Goal: Task Accomplishment & Management: Use online tool/utility

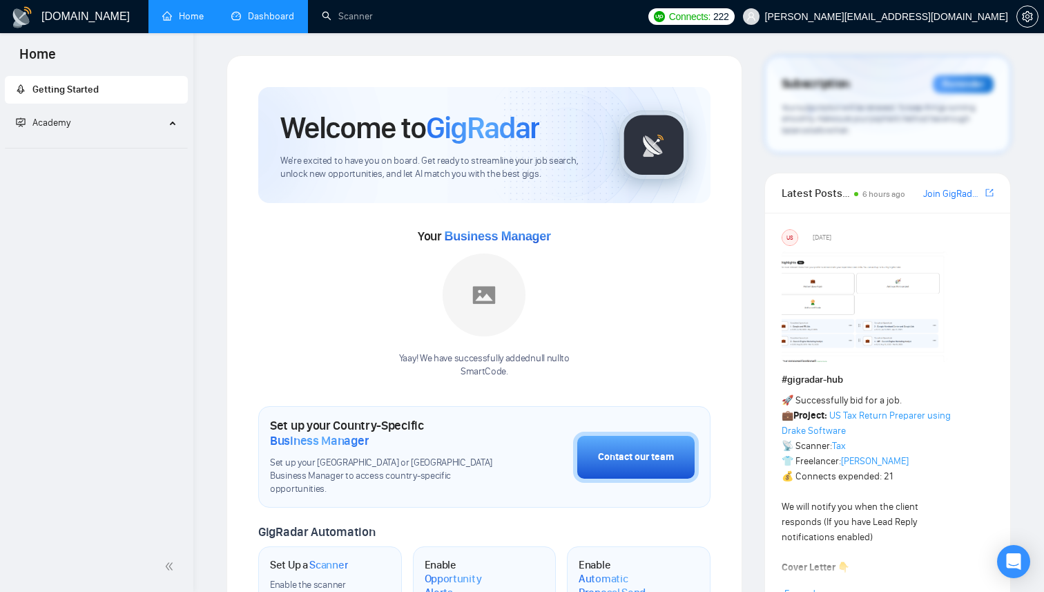
click at [270, 13] on link "Dashboard" at bounding box center [262, 16] width 63 height 12
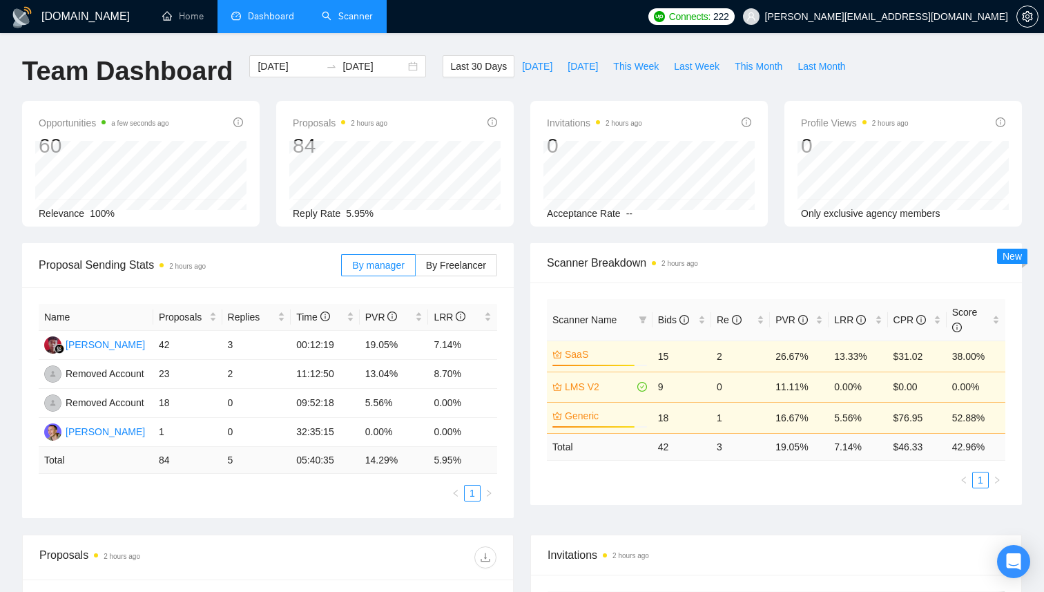
click at [351, 12] on link "Scanner" at bounding box center [347, 16] width 51 height 12
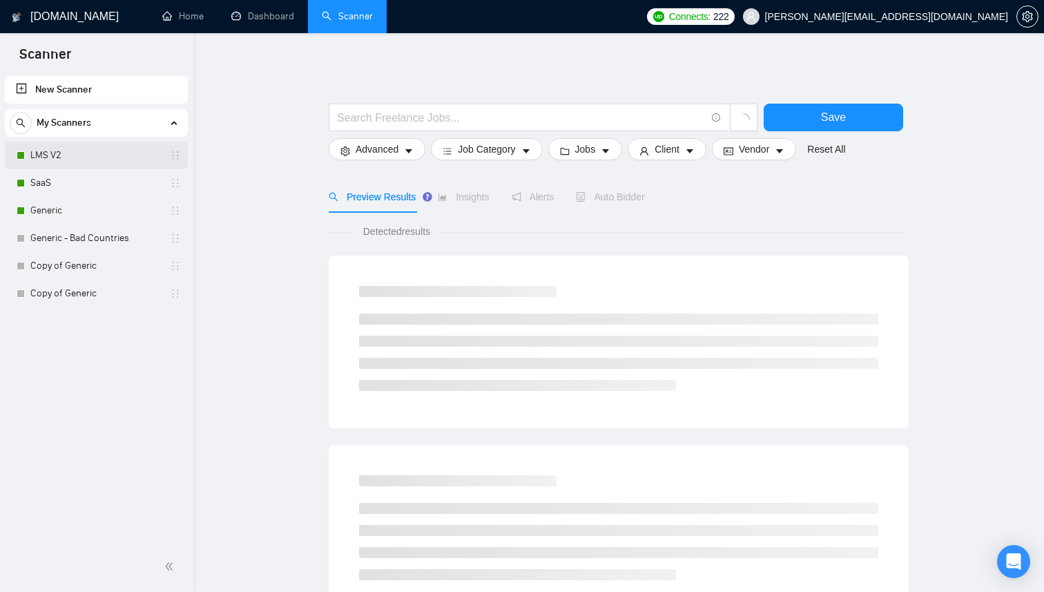
click at [57, 144] on link "LMS V2" at bounding box center [95, 155] width 131 height 28
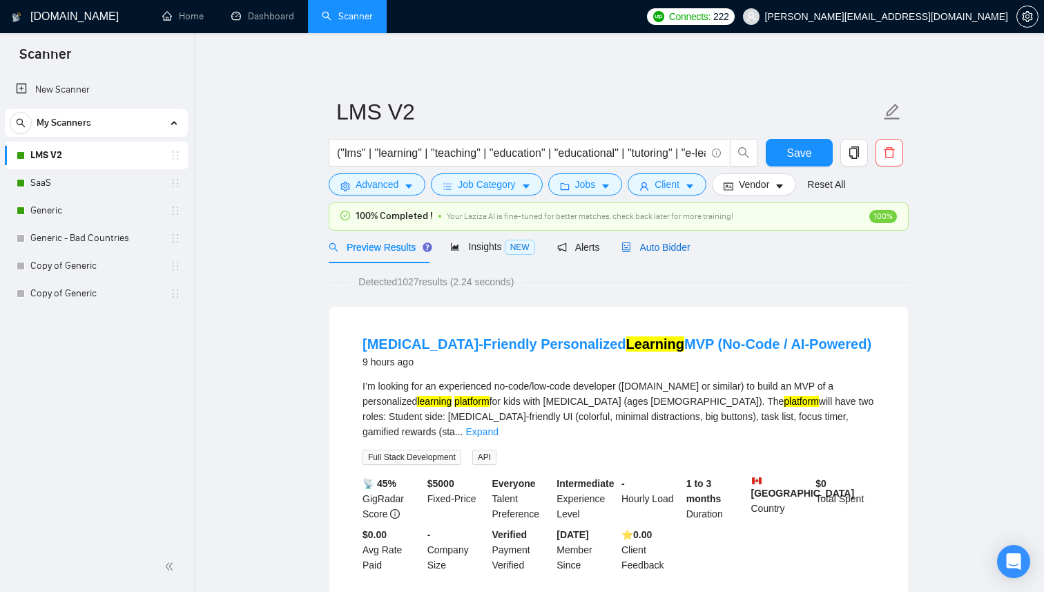
click at [652, 245] on span "Auto Bidder" at bounding box center [655, 247] width 68 height 11
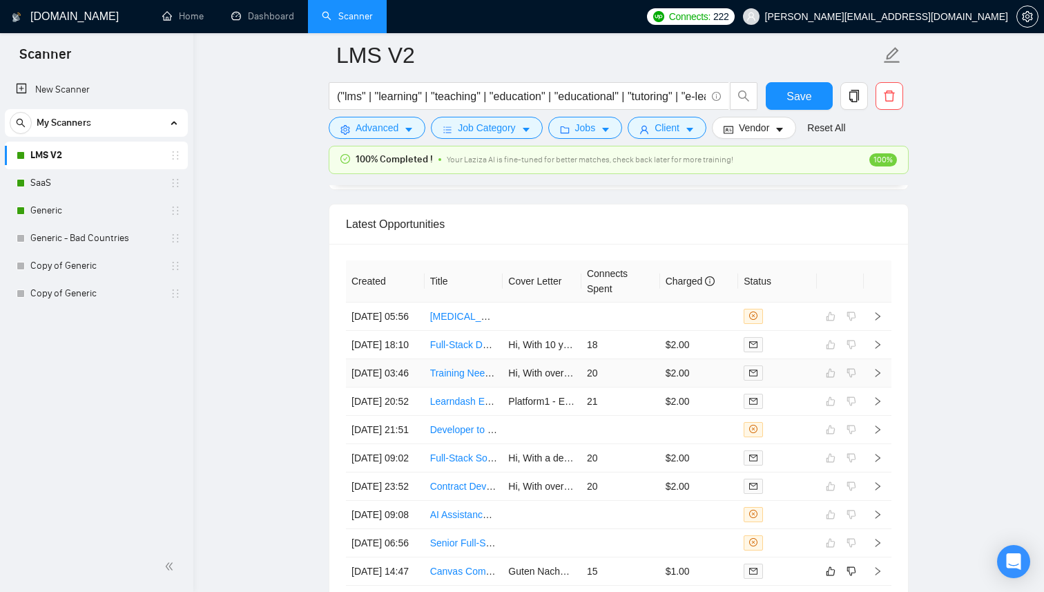
scroll to position [3479, 0]
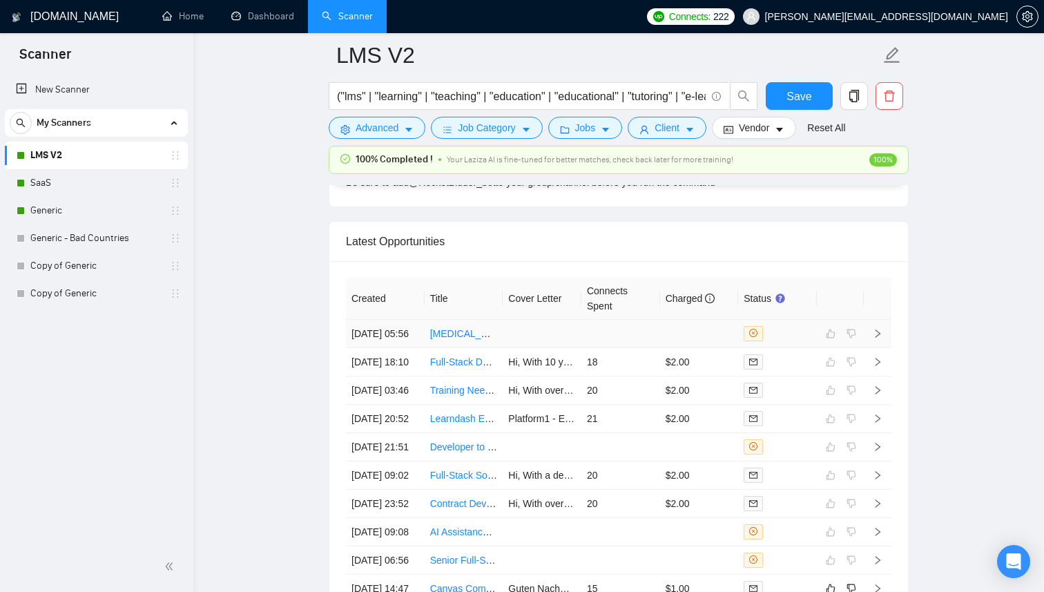
click at [527, 339] on td at bounding box center [541, 334] width 79 height 28
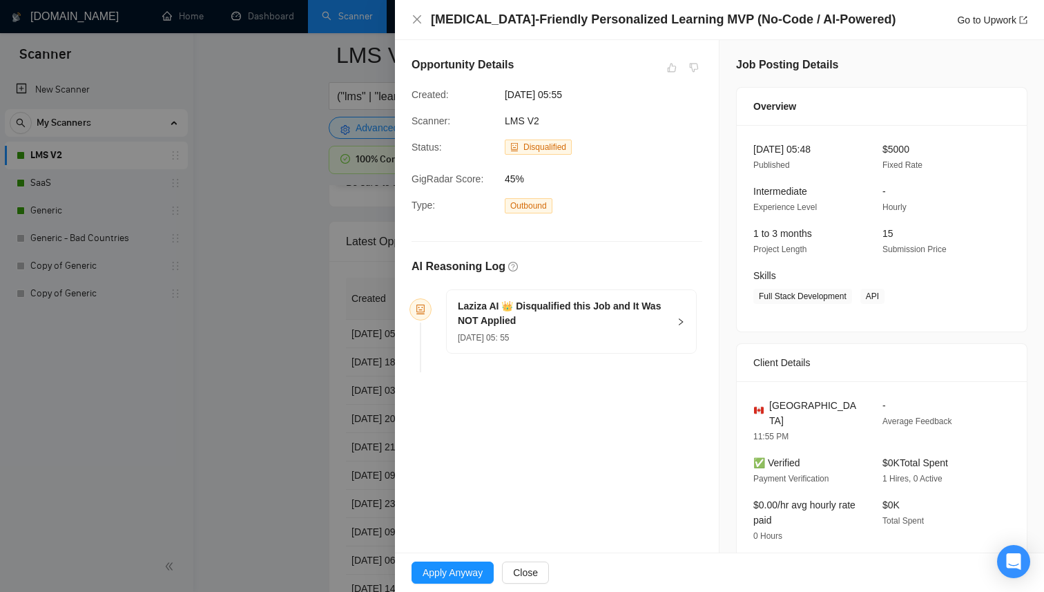
click at [244, 324] on div at bounding box center [522, 296] width 1044 height 592
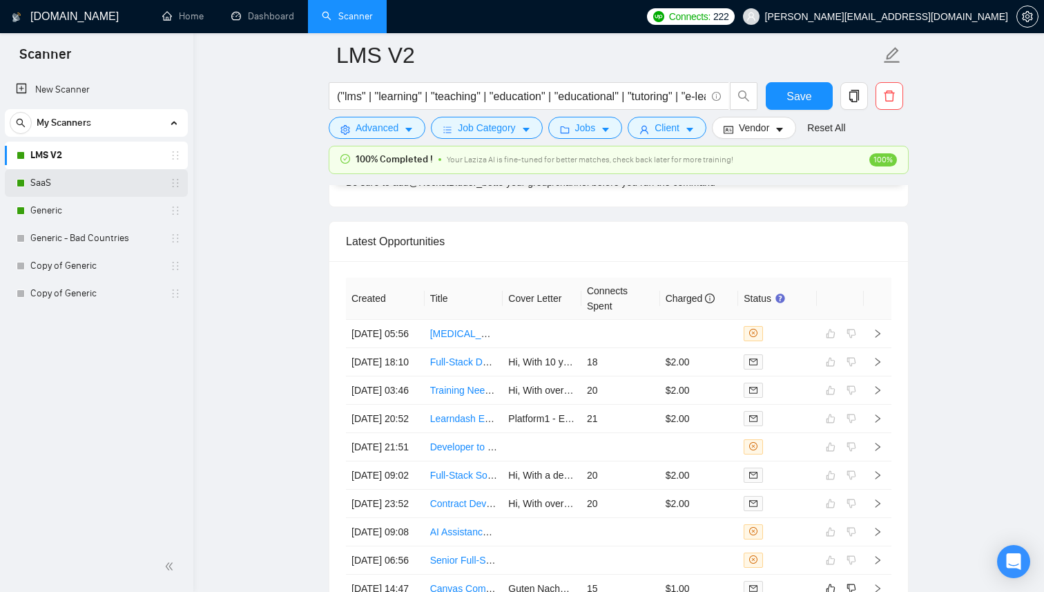
click at [107, 172] on link "SaaS" at bounding box center [95, 183] width 131 height 28
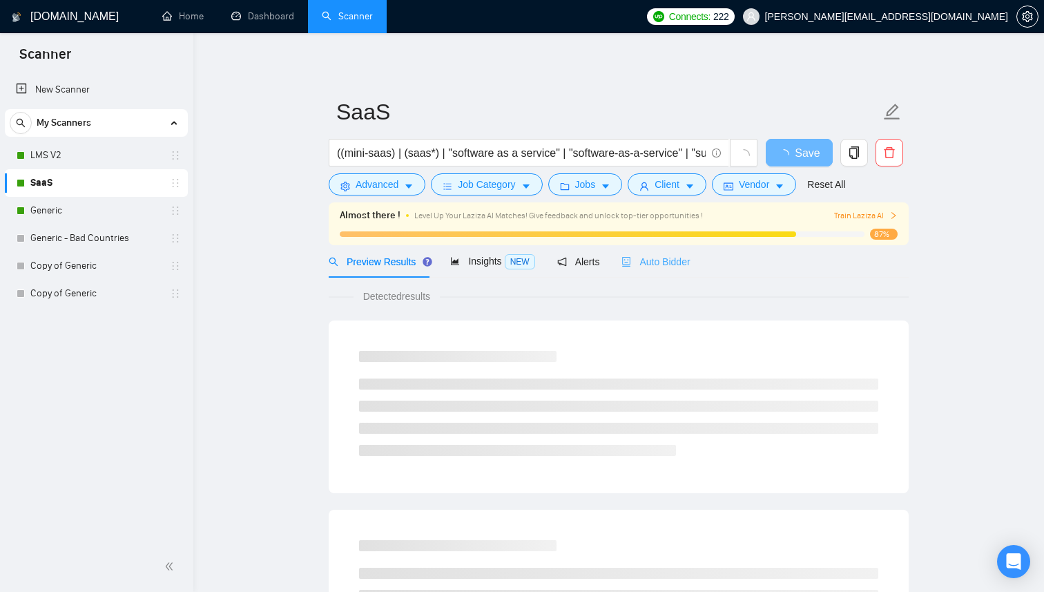
click at [679, 251] on div "Auto Bidder" at bounding box center [655, 261] width 68 height 32
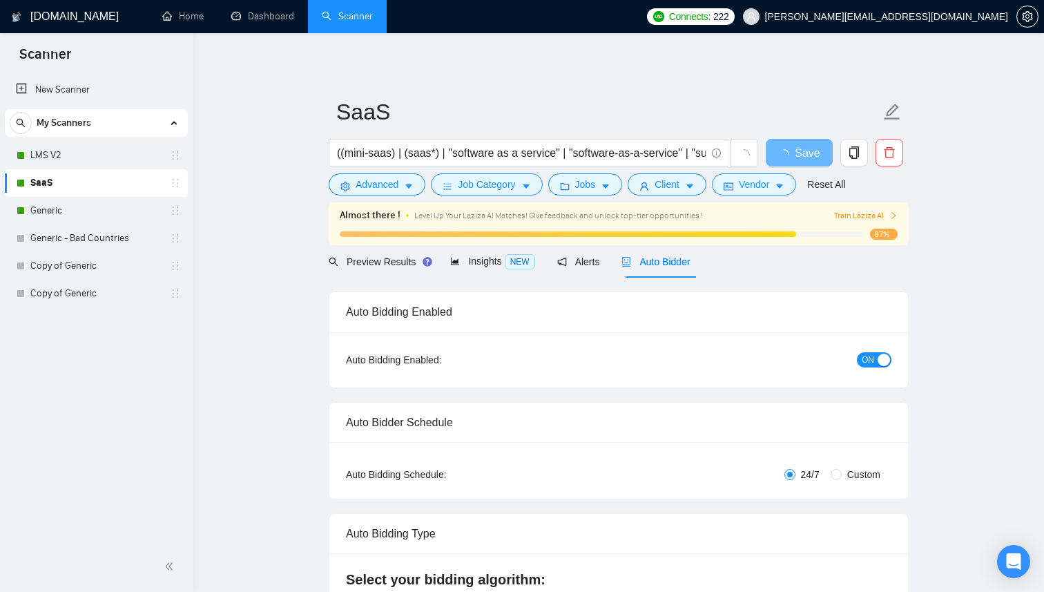
checkbox input "true"
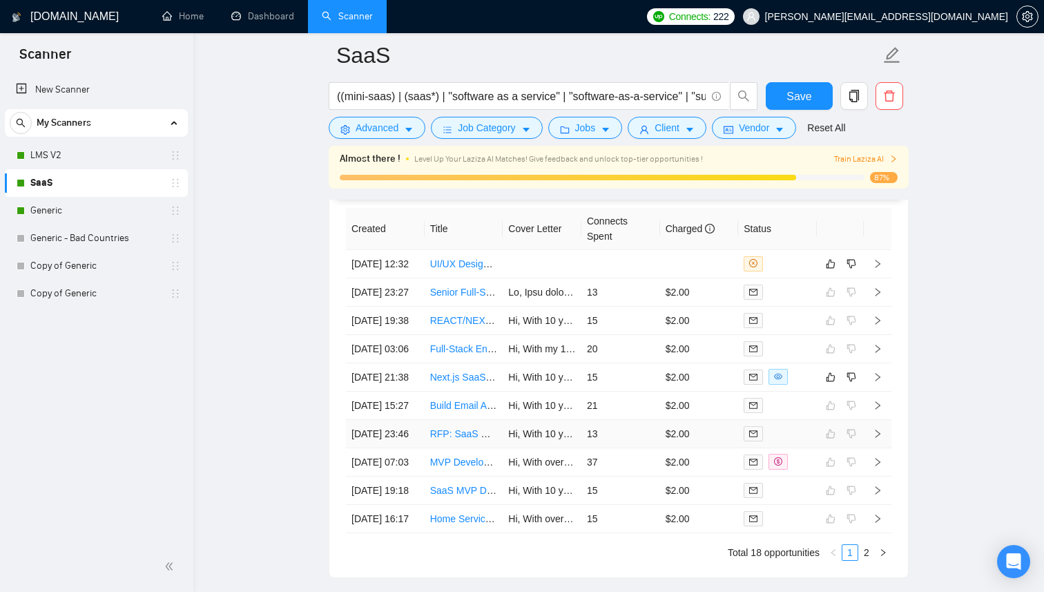
scroll to position [3537, 0]
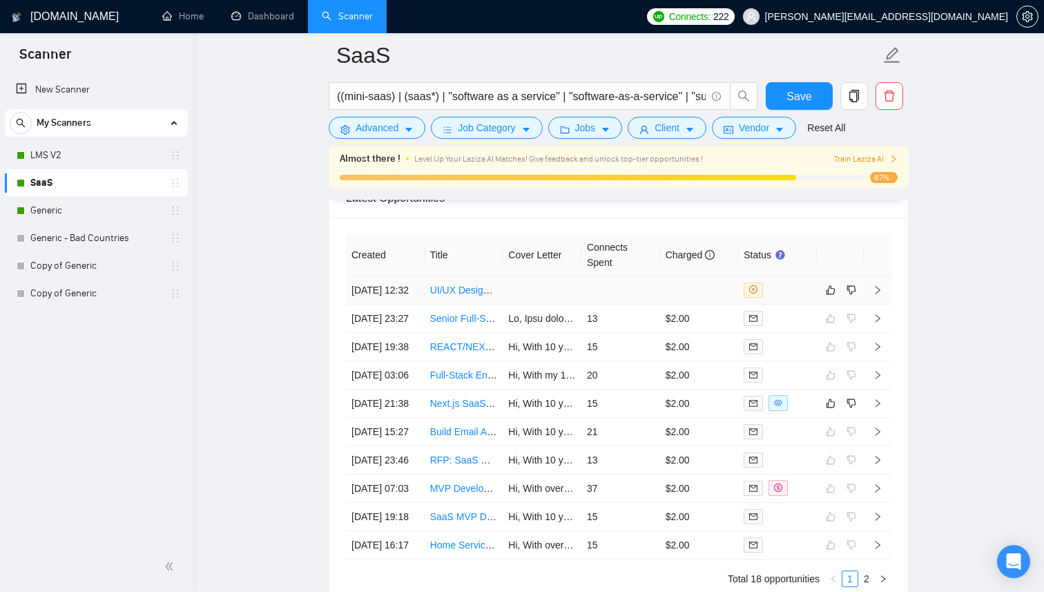
click at [658, 303] on td at bounding box center [620, 290] width 79 height 28
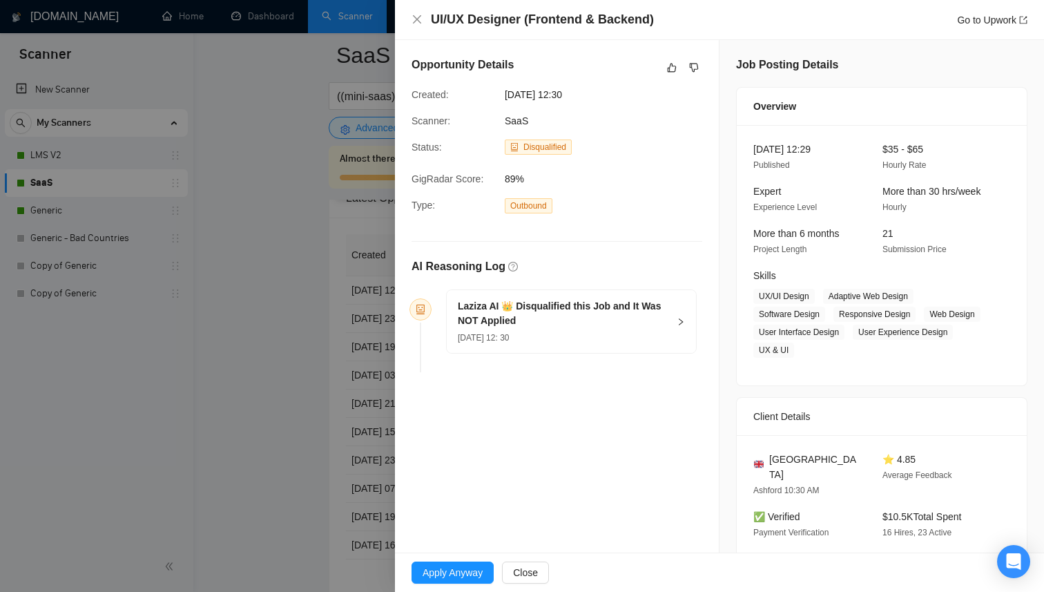
click at [531, 316] on h5 "Laziza AI 👑 Disqualified this Job and It Was NOT Applied" at bounding box center [563, 313] width 211 height 29
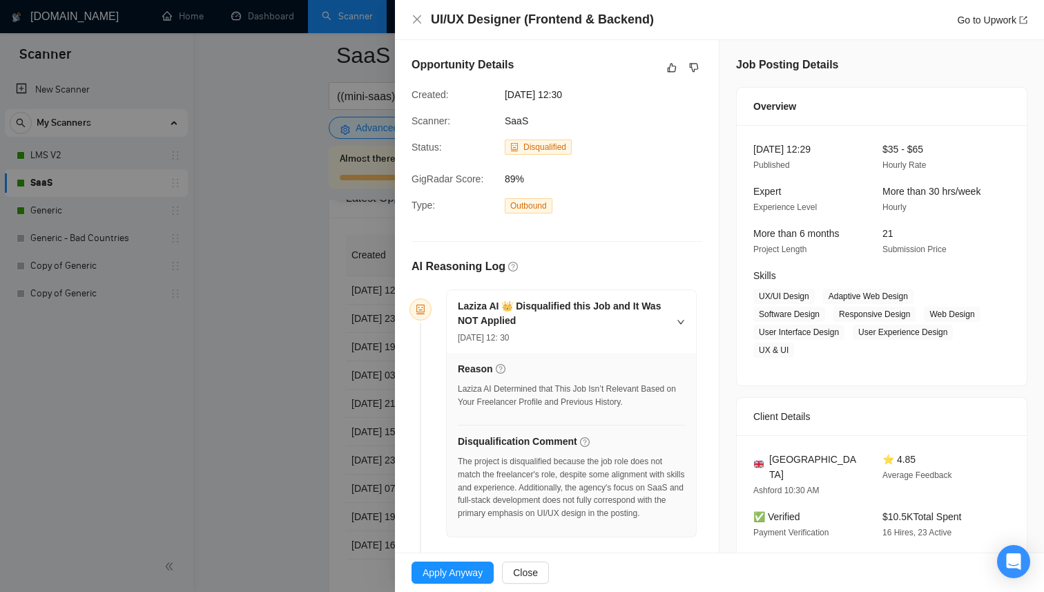
click at [527, 585] on div "Apply Anyway Close" at bounding box center [719, 572] width 649 height 39
click at [531, 575] on span "Close" at bounding box center [525, 572] width 25 height 15
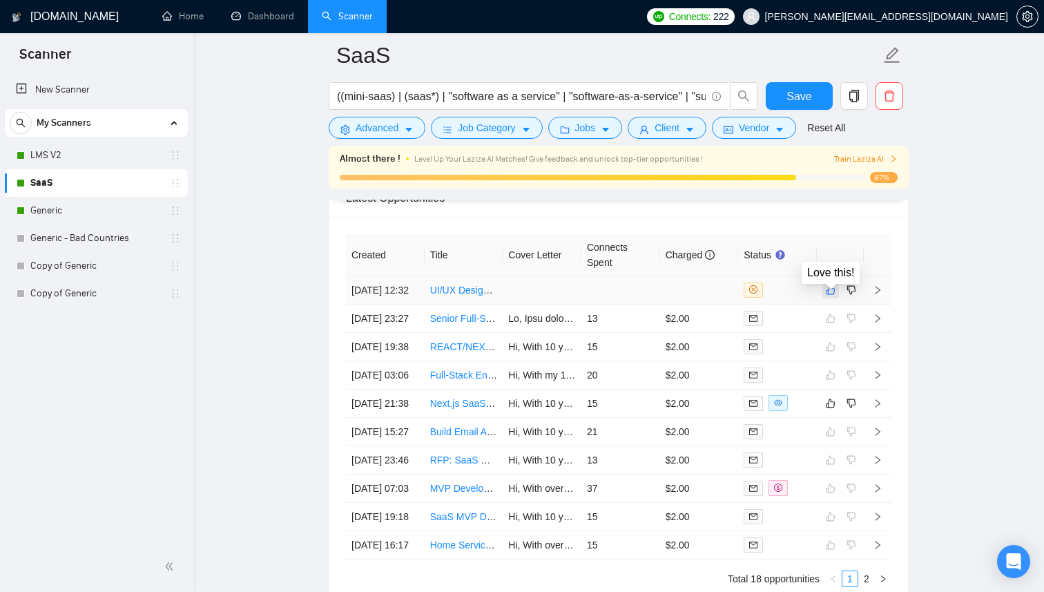
click at [830, 293] on icon "like" at bounding box center [830, 289] width 9 height 9
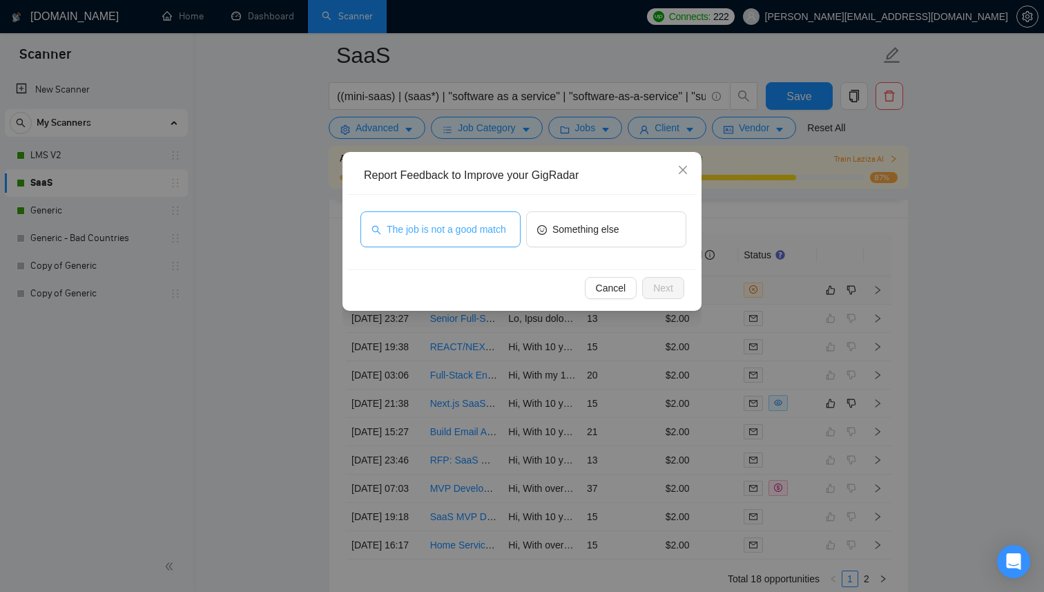
click at [464, 237] on span "The job is not a good match" at bounding box center [446, 229] width 119 height 15
click at [680, 284] on button "Next" at bounding box center [663, 288] width 42 height 22
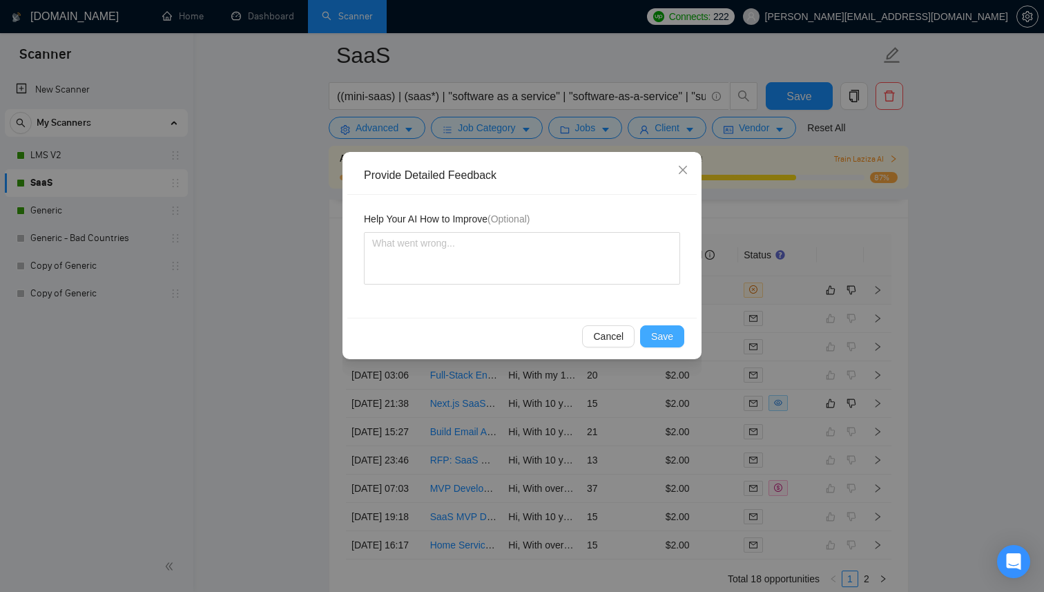
click at [673, 335] on button "Save" at bounding box center [662, 336] width 44 height 22
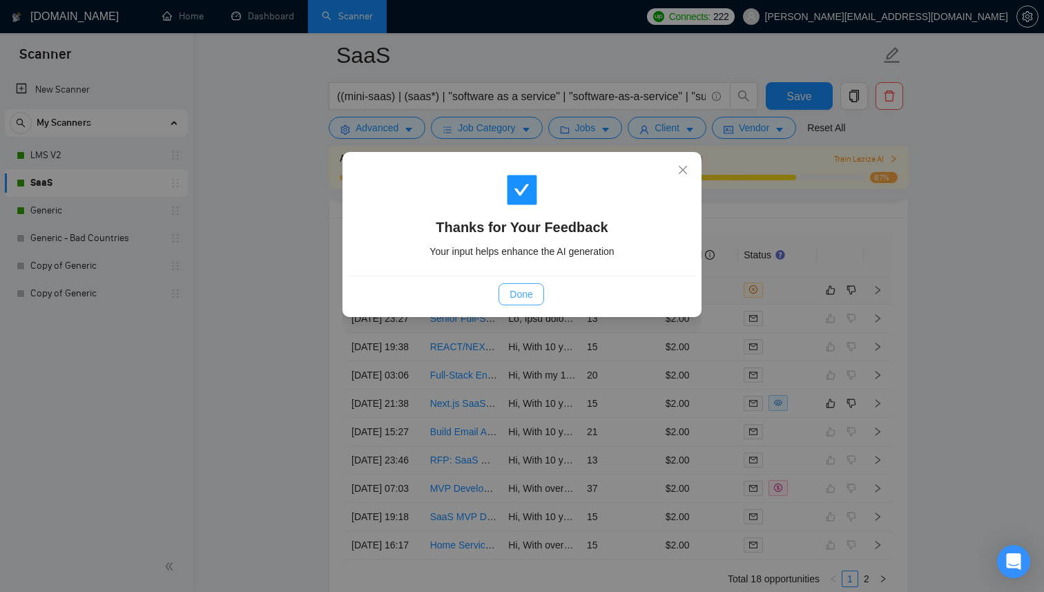
click at [525, 295] on span "Done" at bounding box center [520, 293] width 23 height 15
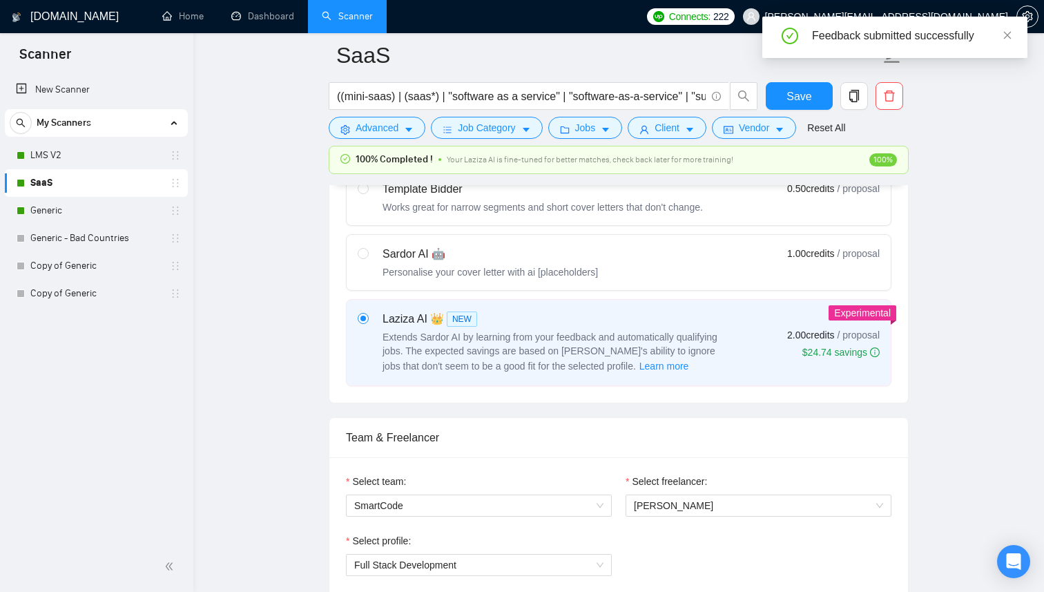
scroll to position [68, 0]
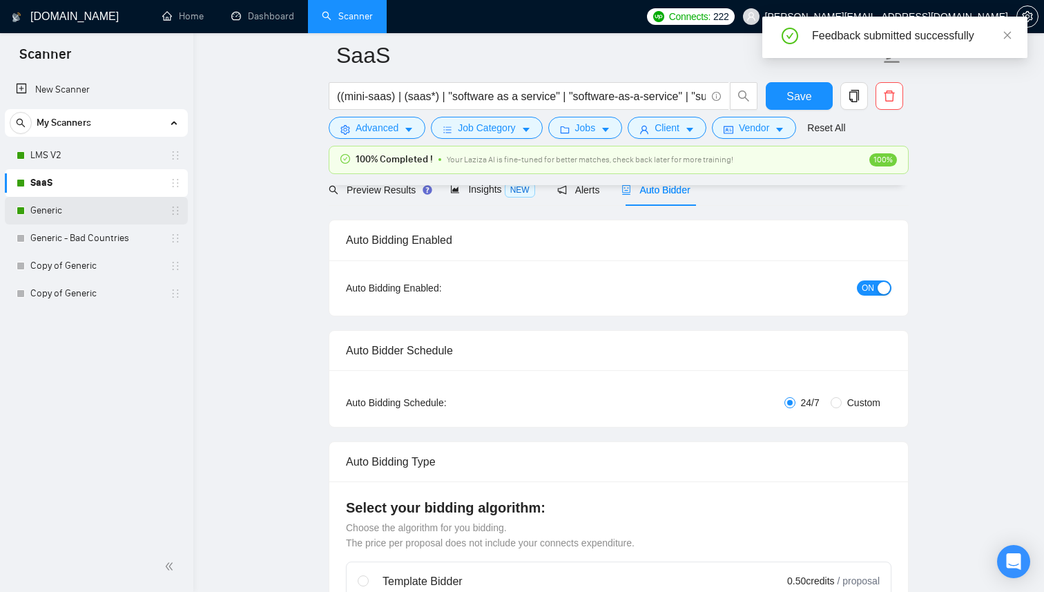
click at [122, 211] on link "Generic" at bounding box center [95, 211] width 131 height 28
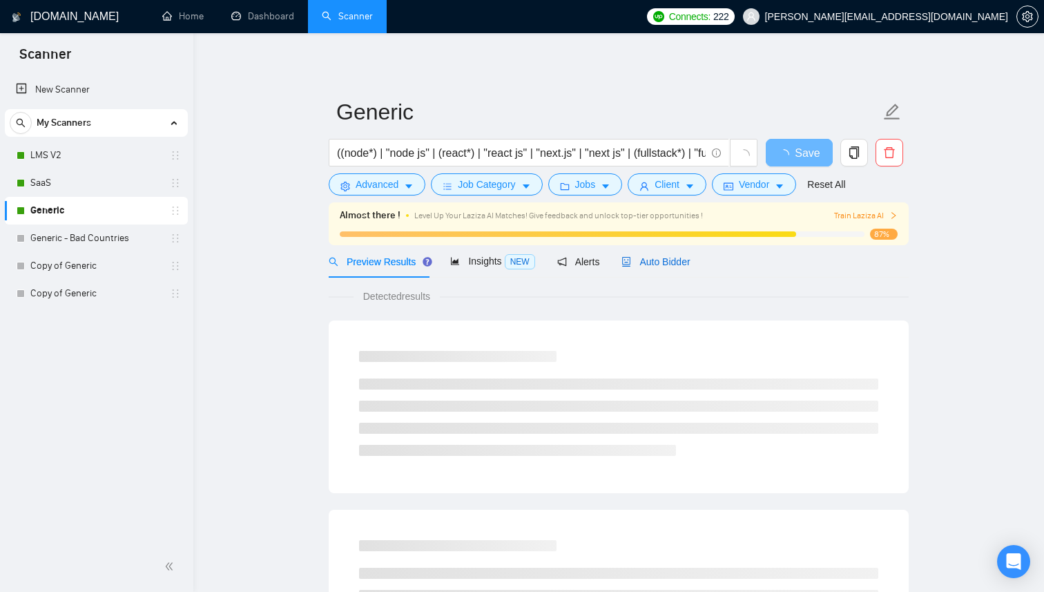
click at [651, 257] on span "Auto Bidder" at bounding box center [655, 261] width 68 height 11
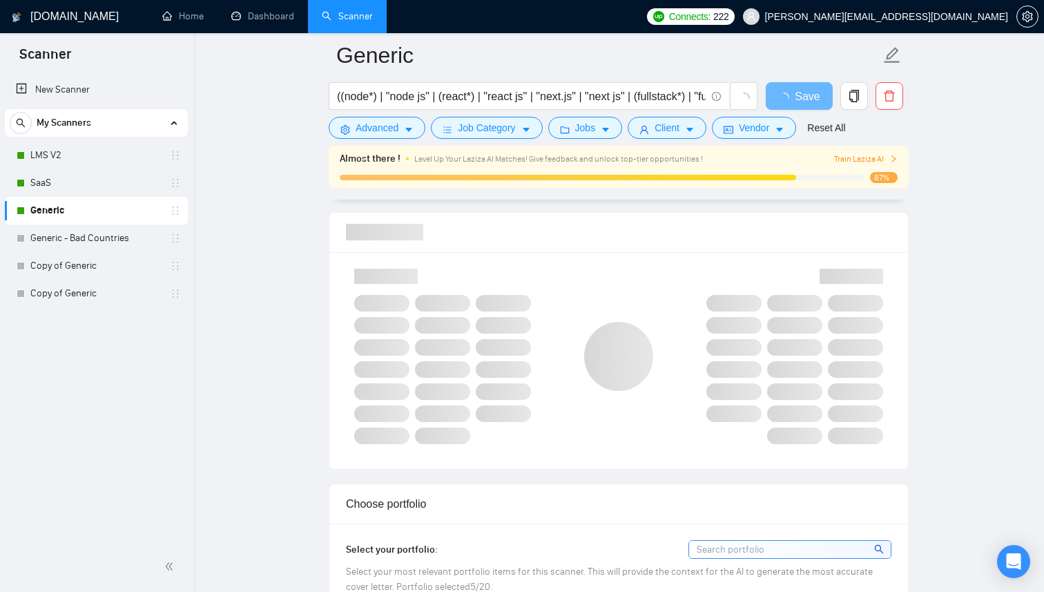
scroll to position [887, 0]
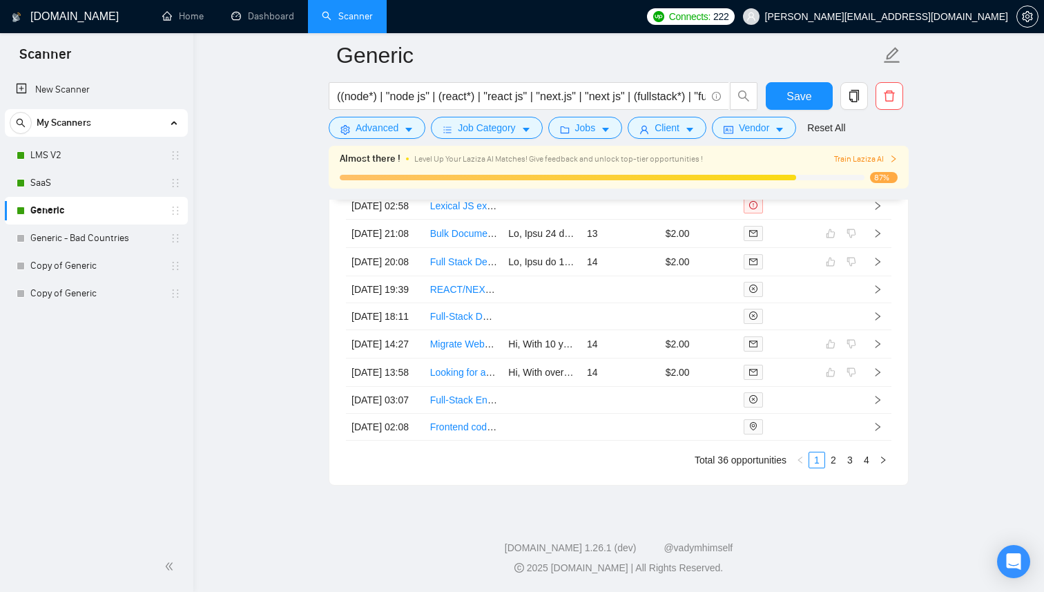
scroll to position [3783, 0]
click at [252, 22] on link "Dashboard" at bounding box center [262, 16] width 63 height 12
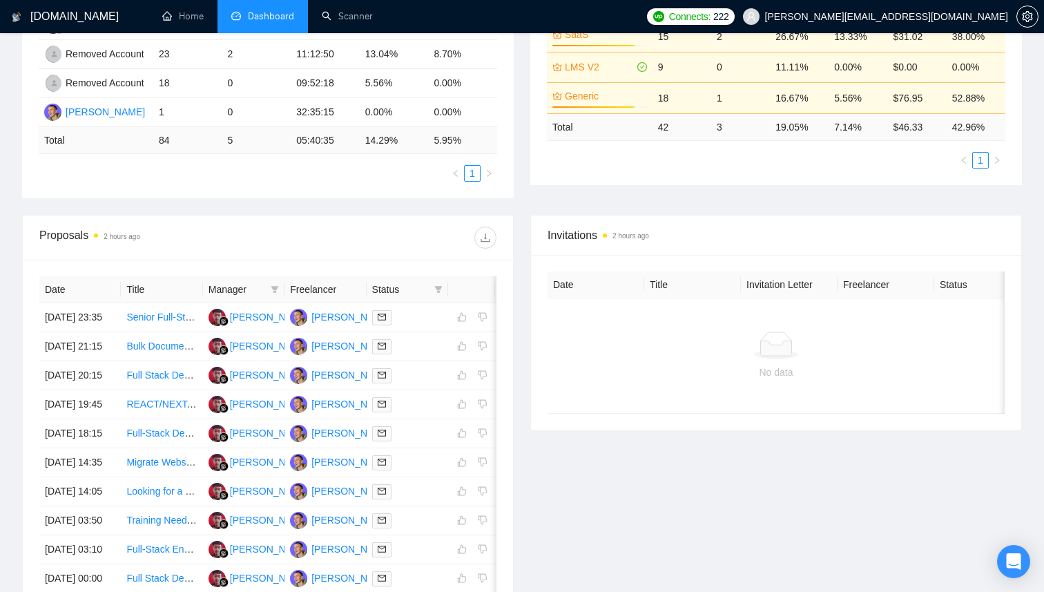
scroll to position [321, 0]
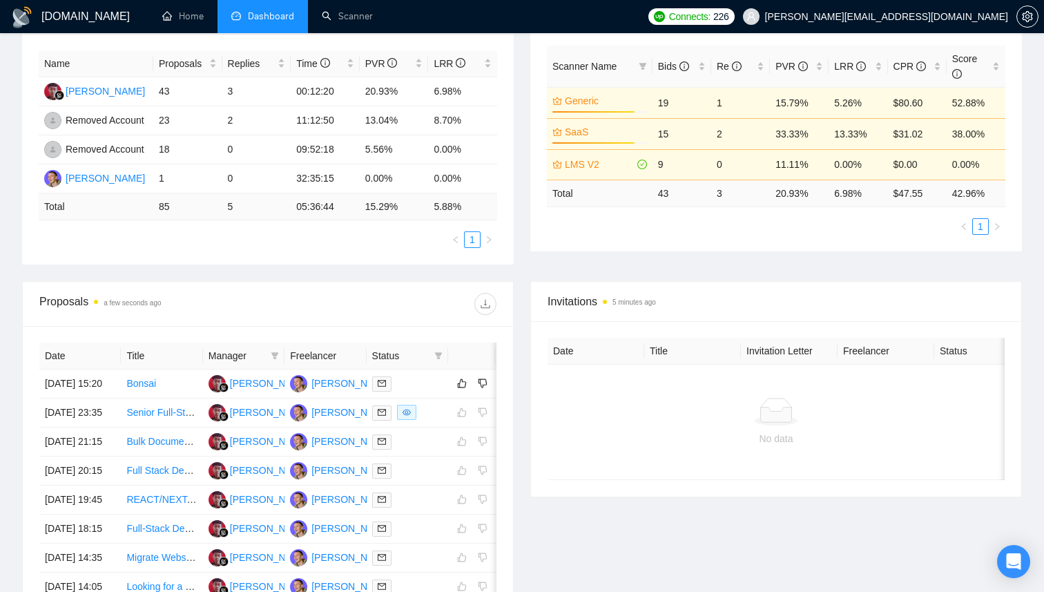
scroll to position [273, 0]
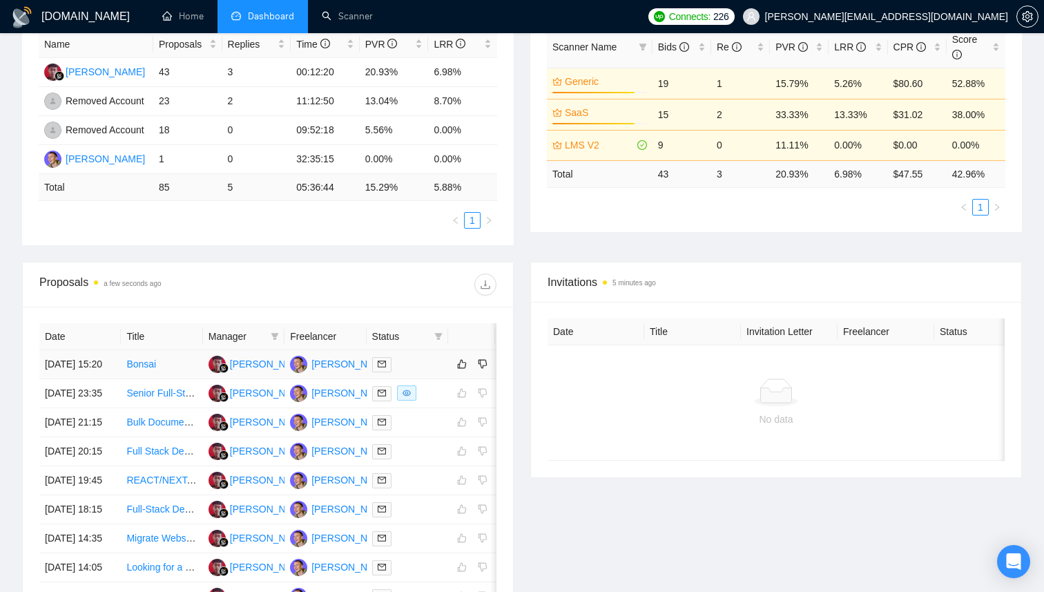
click at [174, 367] on td "Bonsai" at bounding box center [161, 364] width 81 height 29
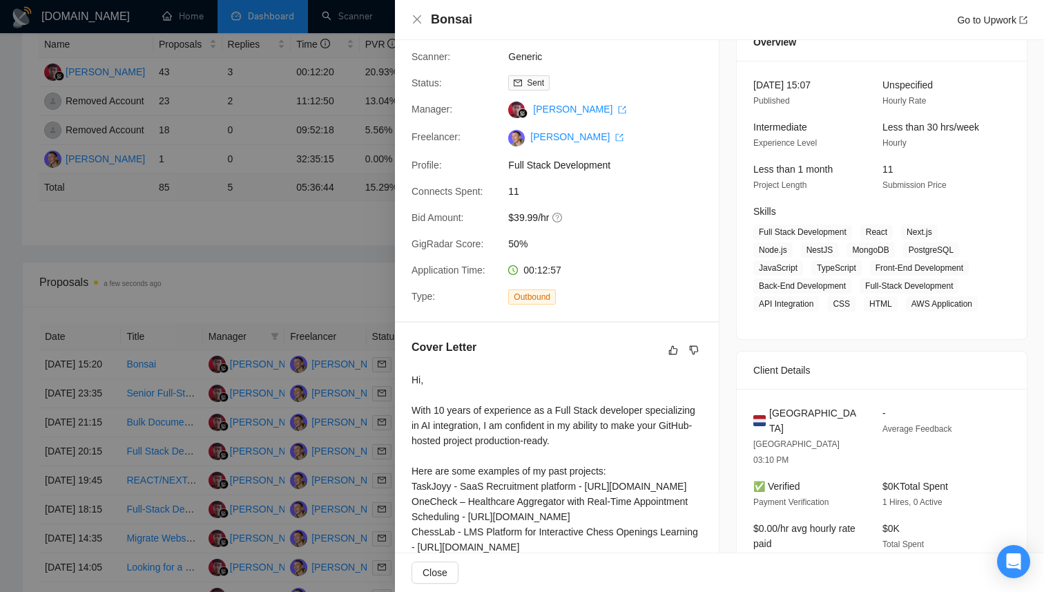
scroll to position [0, 0]
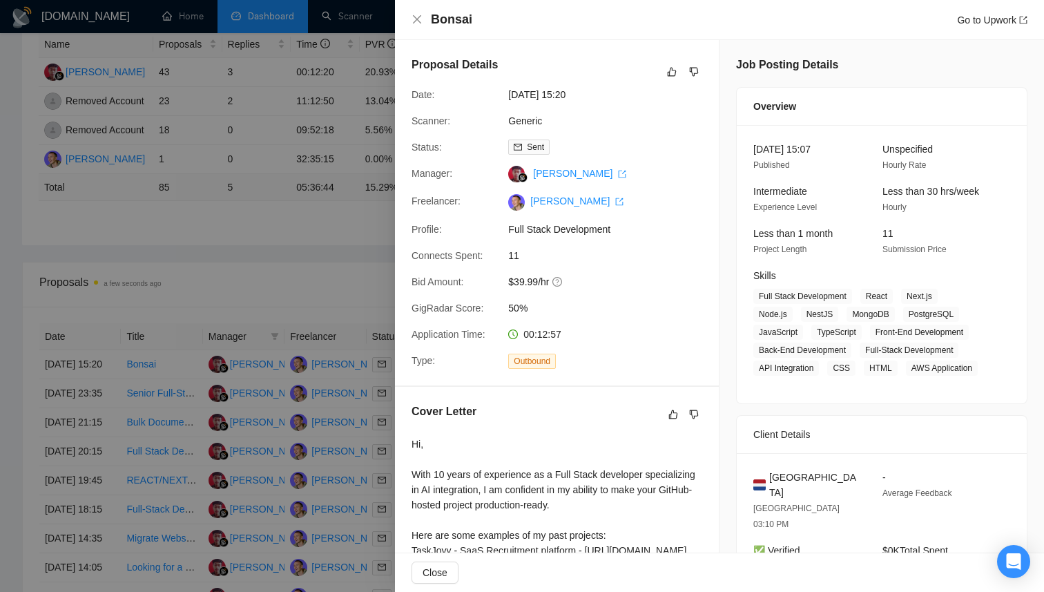
click at [331, 271] on div at bounding box center [522, 296] width 1044 height 592
